Goal: Task Accomplishment & Management: Complete application form

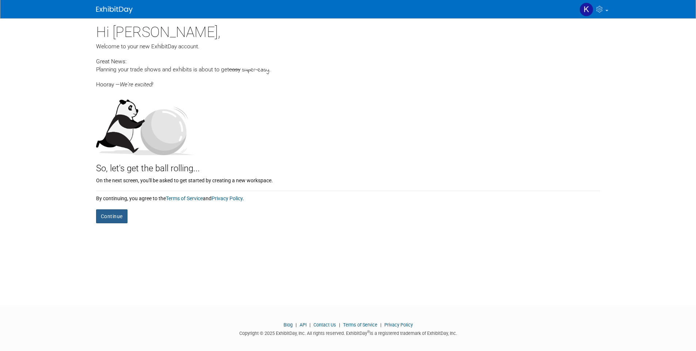
click at [111, 217] on button "Continue" at bounding box center [111, 216] width 31 height 14
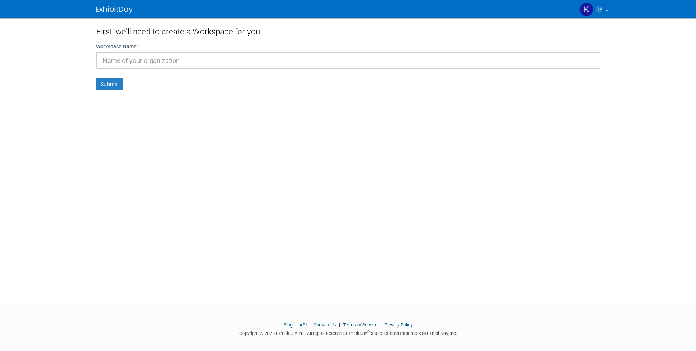
click at [140, 66] on input "text" at bounding box center [348, 60] width 504 height 17
type input "Porky Products"
click at [95, 84] on div "First, we'll need to create a Workspace for you... Workspace Name: Porky Produc…" at bounding box center [348, 154] width 515 height 273
click at [109, 84] on button "Submit" at bounding box center [109, 84] width 27 height 12
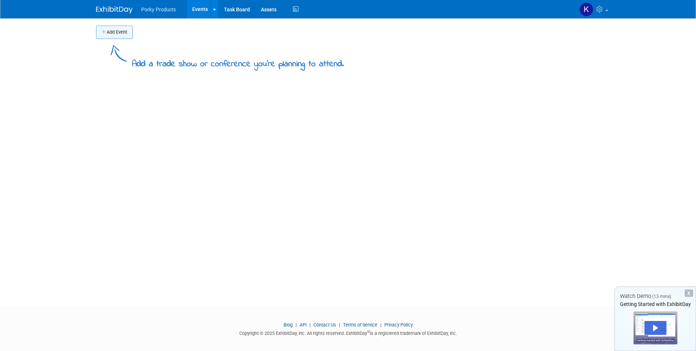
click at [117, 31] on button "Add Event" at bounding box center [114, 32] width 37 height 13
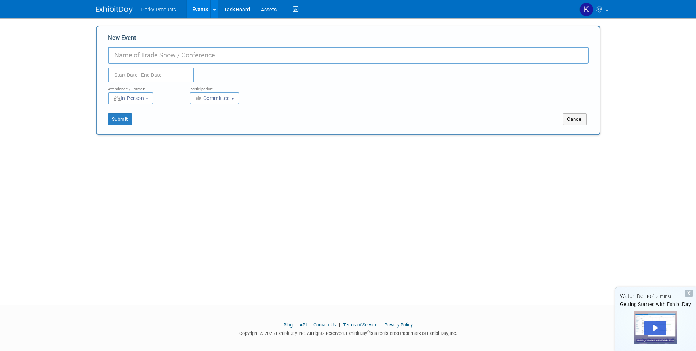
click at [142, 57] on input "New Event" at bounding box center [348, 55] width 481 height 17
type input "10x20"
click at [136, 75] on input "text" at bounding box center [151, 75] width 86 height 15
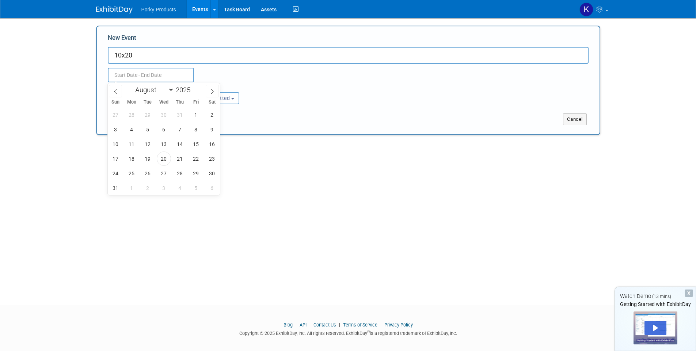
click at [136, 75] on input "text" at bounding box center [151, 75] width 86 height 15
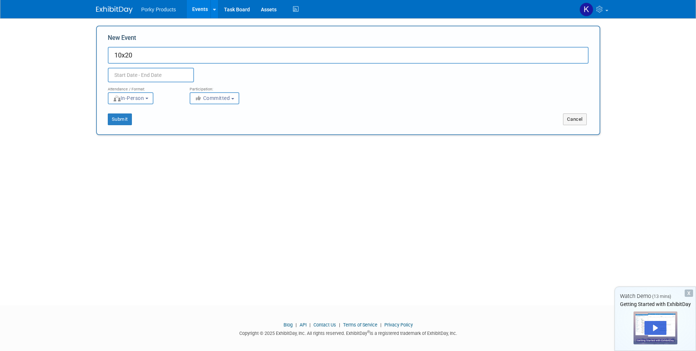
click at [213, 65] on div "Duplicate Event Warning" at bounding box center [348, 73] width 492 height 19
click at [230, 98] on span "Committed" at bounding box center [212, 98] width 35 height 6
click at [116, 118] on button "Submit" at bounding box center [120, 119] width 24 height 12
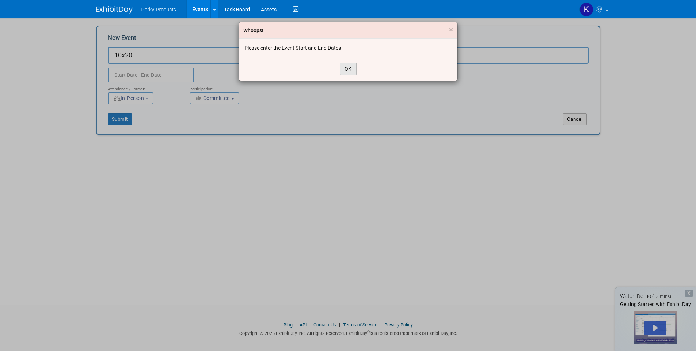
click at [349, 68] on button "OK" at bounding box center [348, 69] width 17 height 12
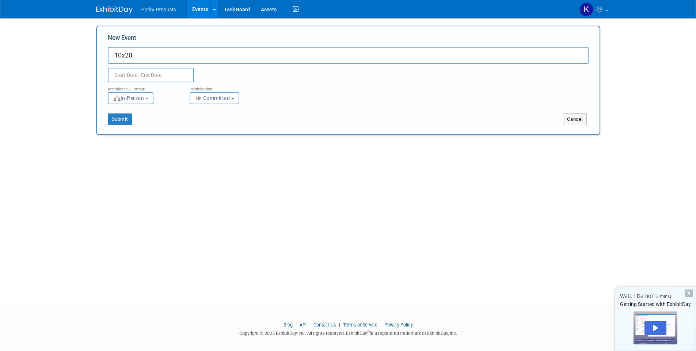
click at [144, 77] on input "text" at bounding box center [151, 75] width 86 height 15
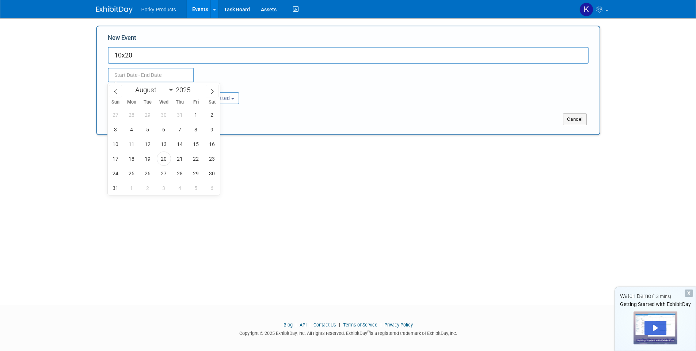
click at [197, 91] on div "January February March April May June July August September October November De…" at bounding box center [164, 89] width 84 height 12
click at [193, 90] on span at bounding box center [193, 92] width 5 height 4
click at [193, 93] on span at bounding box center [193, 92] width 5 height 4
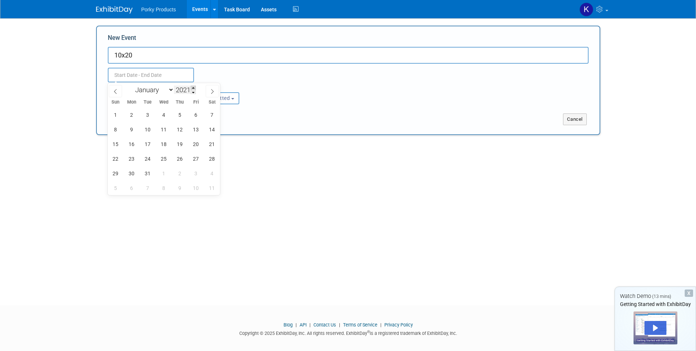
click at [193, 89] on span at bounding box center [193, 88] width 5 height 4
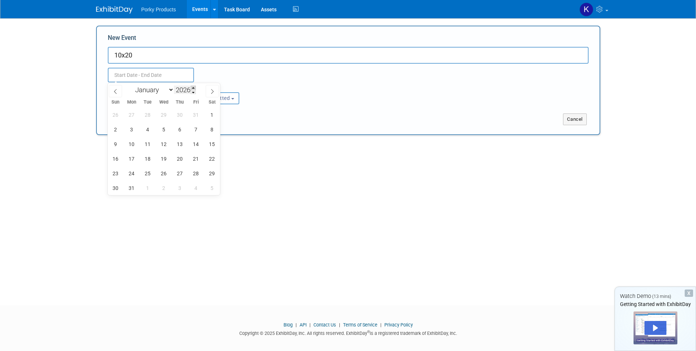
click at [193, 89] on span at bounding box center [193, 88] width 5 height 4
type input "2028"
click at [168, 114] on span "2" at bounding box center [164, 114] width 14 height 14
type input "Aug 2, 2028 to Aug 2, 2028"
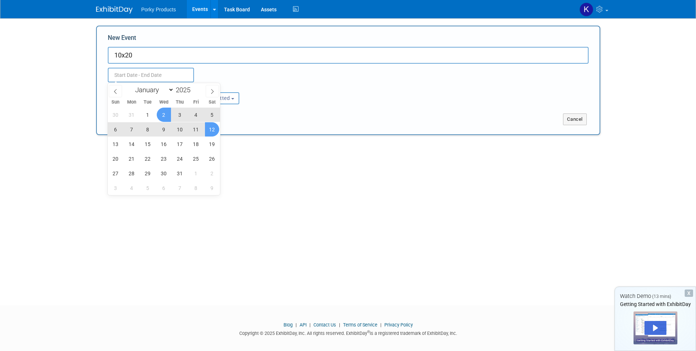
type input "Aug 2, 2028 to Aug 2, 2028"
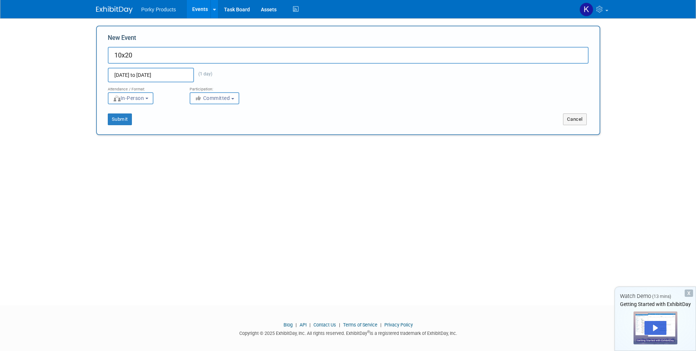
click at [284, 127] on div "New Event 10x20 Aug 2, 2028 to Aug 2, 2028 (1 day) Duplicate Event Warning Atte…" at bounding box center [348, 80] width 504 height 109
click at [122, 127] on div "New Event 10x20 Aug 2, 2028 to Aug 2, 2028 (1 day) Duplicate Event Warning Atte…" at bounding box center [348, 80] width 504 height 109
click at [122, 124] on button "Submit" at bounding box center [120, 119] width 24 height 12
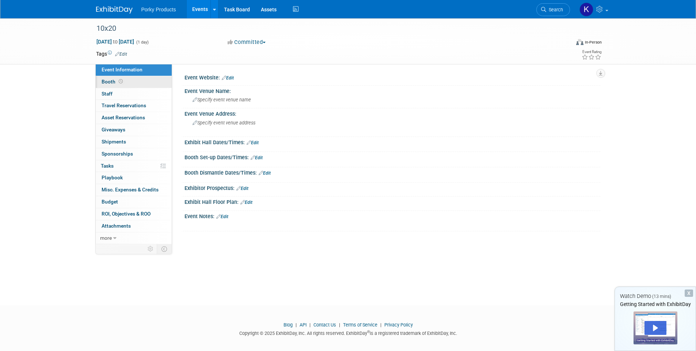
click at [134, 83] on link "Booth" at bounding box center [134, 82] width 76 height 12
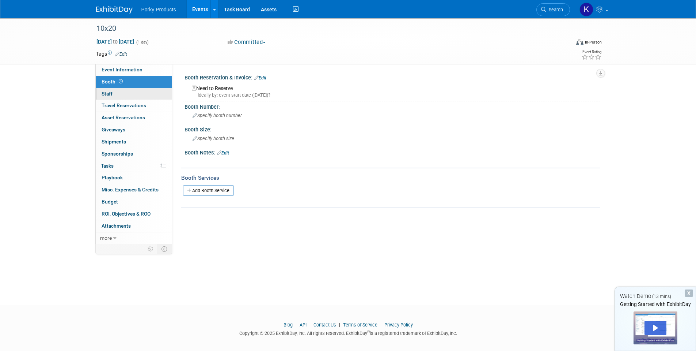
click at [117, 92] on link "0 Staff 0" at bounding box center [134, 94] width 76 height 12
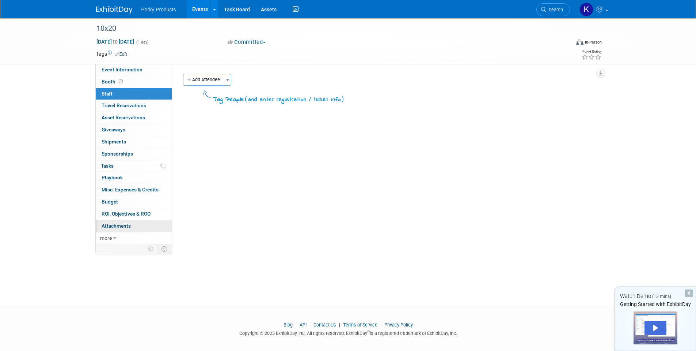
click at [120, 226] on span "Attachments 0" at bounding box center [116, 226] width 29 height 6
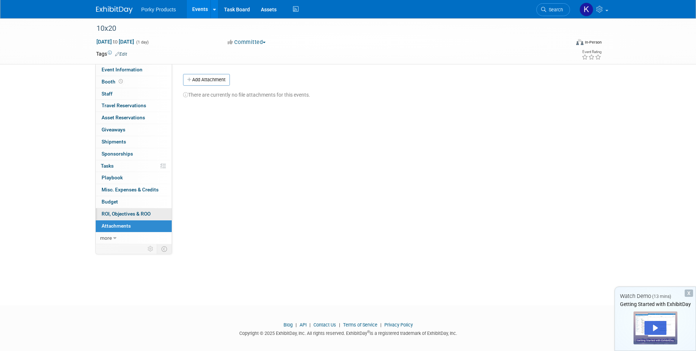
click at [123, 215] on span "ROI, Objectives & ROO 0" at bounding box center [126, 214] width 49 height 6
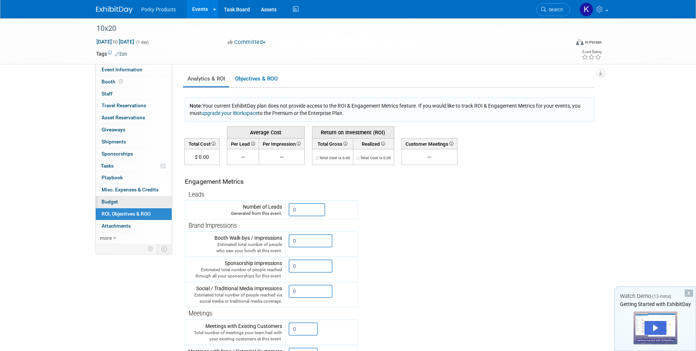
click at [109, 203] on span "Budget" at bounding box center [110, 201] width 16 height 6
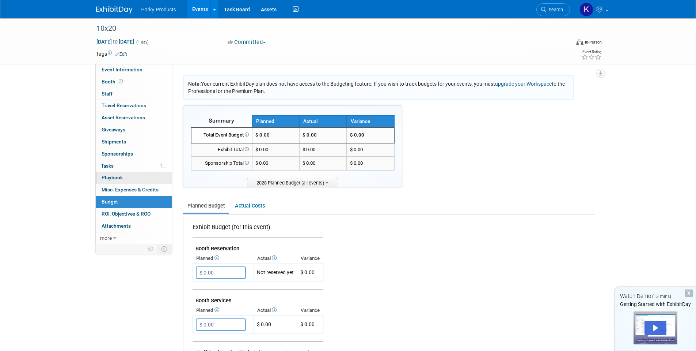
click at [109, 179] on span "Playbook 0" at bounding box center [112, 177] width 21 height 6
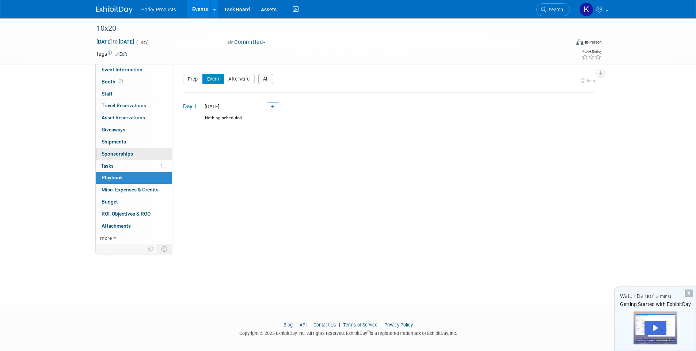
click at [112, 159] on link "0 Sponsorships 0" at bounding box center [134, 154] width 76 height 12
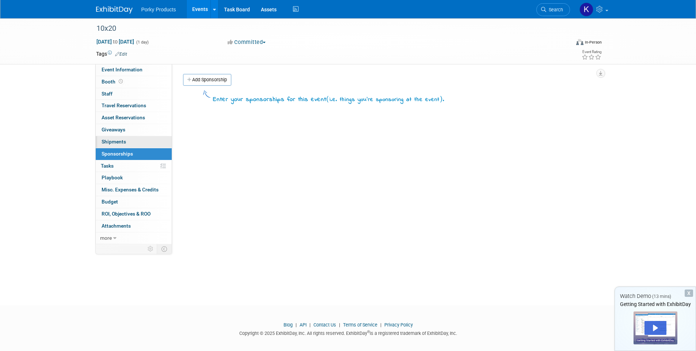
click at [115, 143] on span "Shipments 0" at bounding box center [114, 142] width 24 height 6
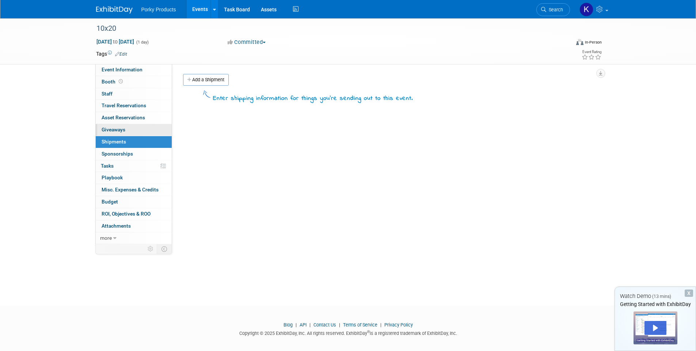
click at [117, 133] on link "0 Giveaways 0" at bounding box center [134, 130] width 76 height 12
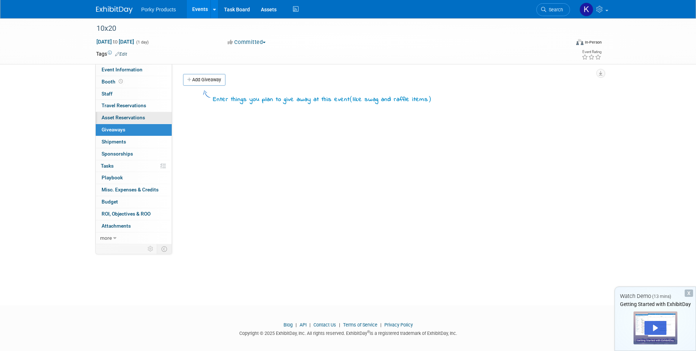
click at [122, 119] on span "Asset Reservations 0" at bounding box center [123, 117] width 43 height 6
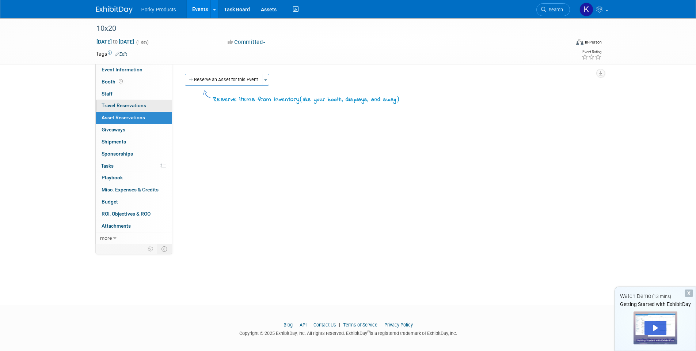
click at [125, 111] on link "0 Travel Reservations 0" at bounding box center [134, 106] width 76 height 12
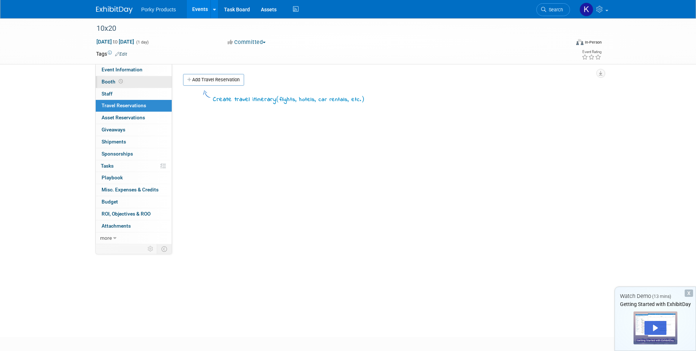
click at [125, 85] on link "Booth" at bounding box center [134, 82] width 76 height 12
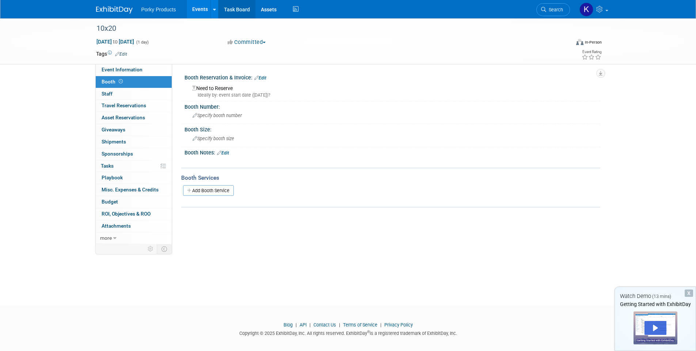
click at [237, 6] on link "Task Board" at bounding box center [237, 9] width 37 height 18
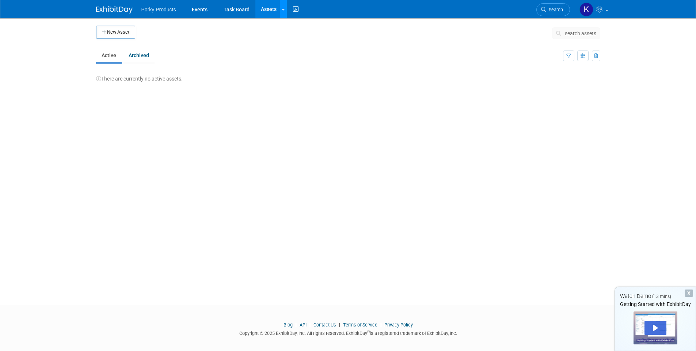
click at [280, 8] on link at bounding box center [283, 9] width 8 height 18
click at [133, 56] on link "Archived" at bounding box center [138, 55] width 31 height 14
